Goal: Information Seeking & Learning: Learn about a topic

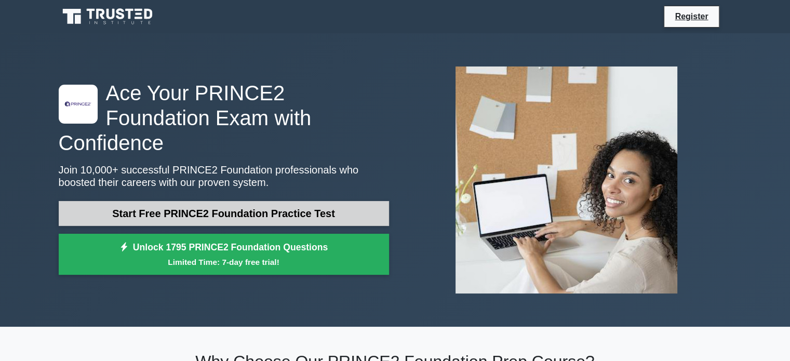
click at [229, 205] on link "Start Free PRINCE2 Foundation Practice Test" at bounding box center [224, 213] width 330 height 25
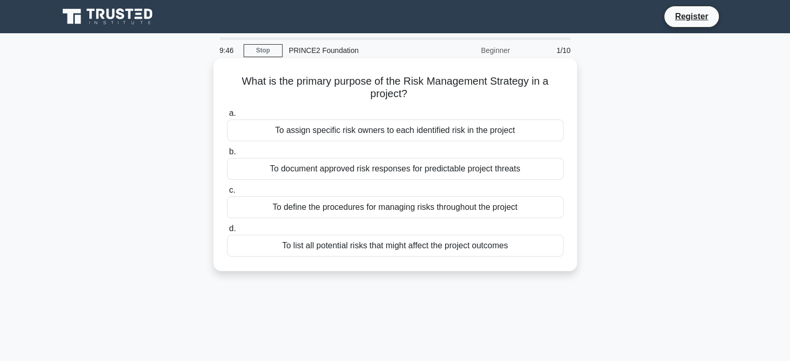
drag, startPoint x: 412, startPoint y: 197, endPoint x: 400, endPoint y: 208, distance: 16.5
click at [400, 208] on div "To define the procedures for managing risks throughout the project" at bounding box center [395, 207] width 336 height 22
click at [227, 194] on input "c. To define the procedures for managing risks throughout the project" at bounding box center [227, 190] width 0 height 7
